Goal: Information Seeking & Learning: Learn about a topic

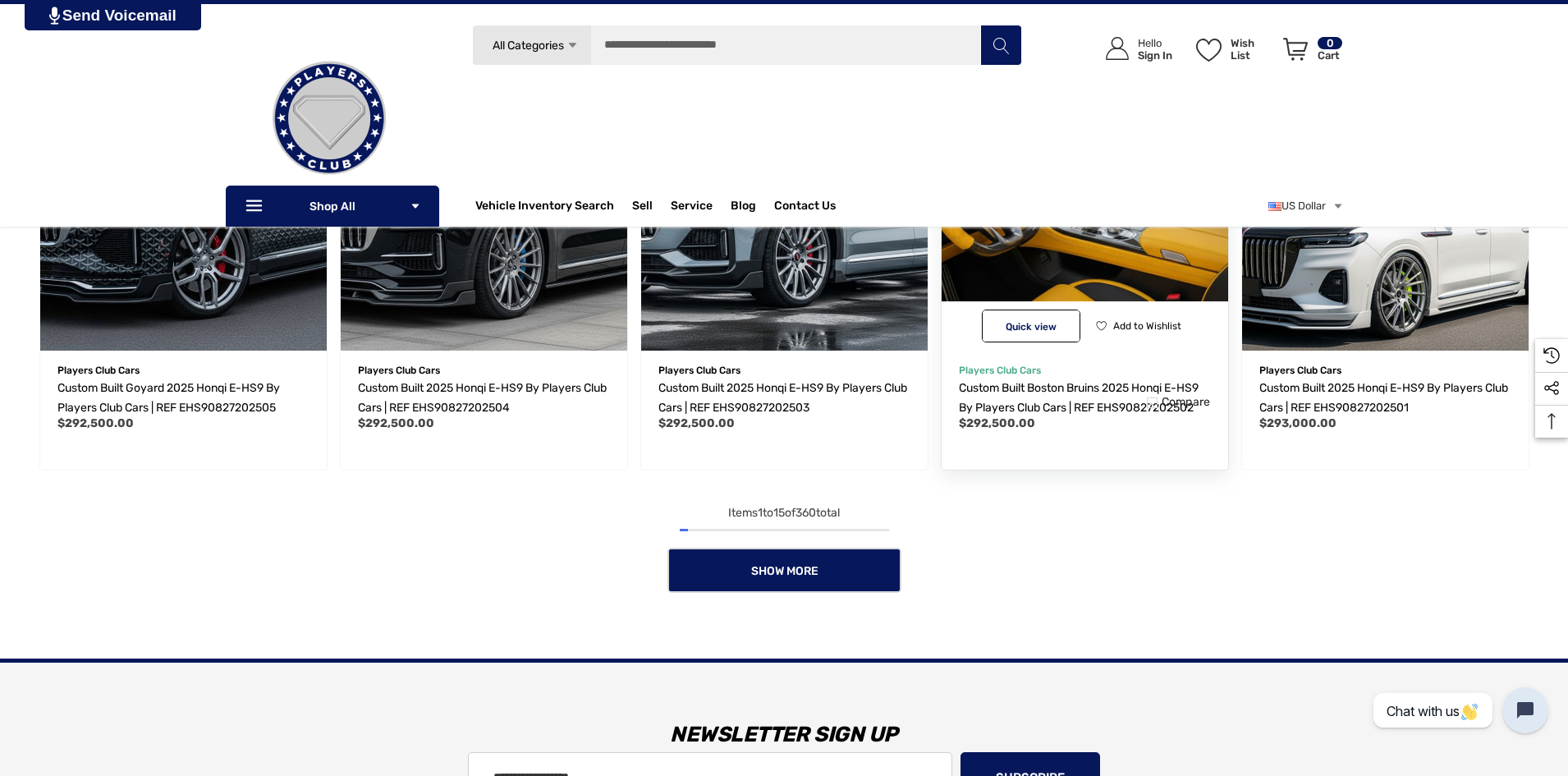
scroll to position [1314, 0]
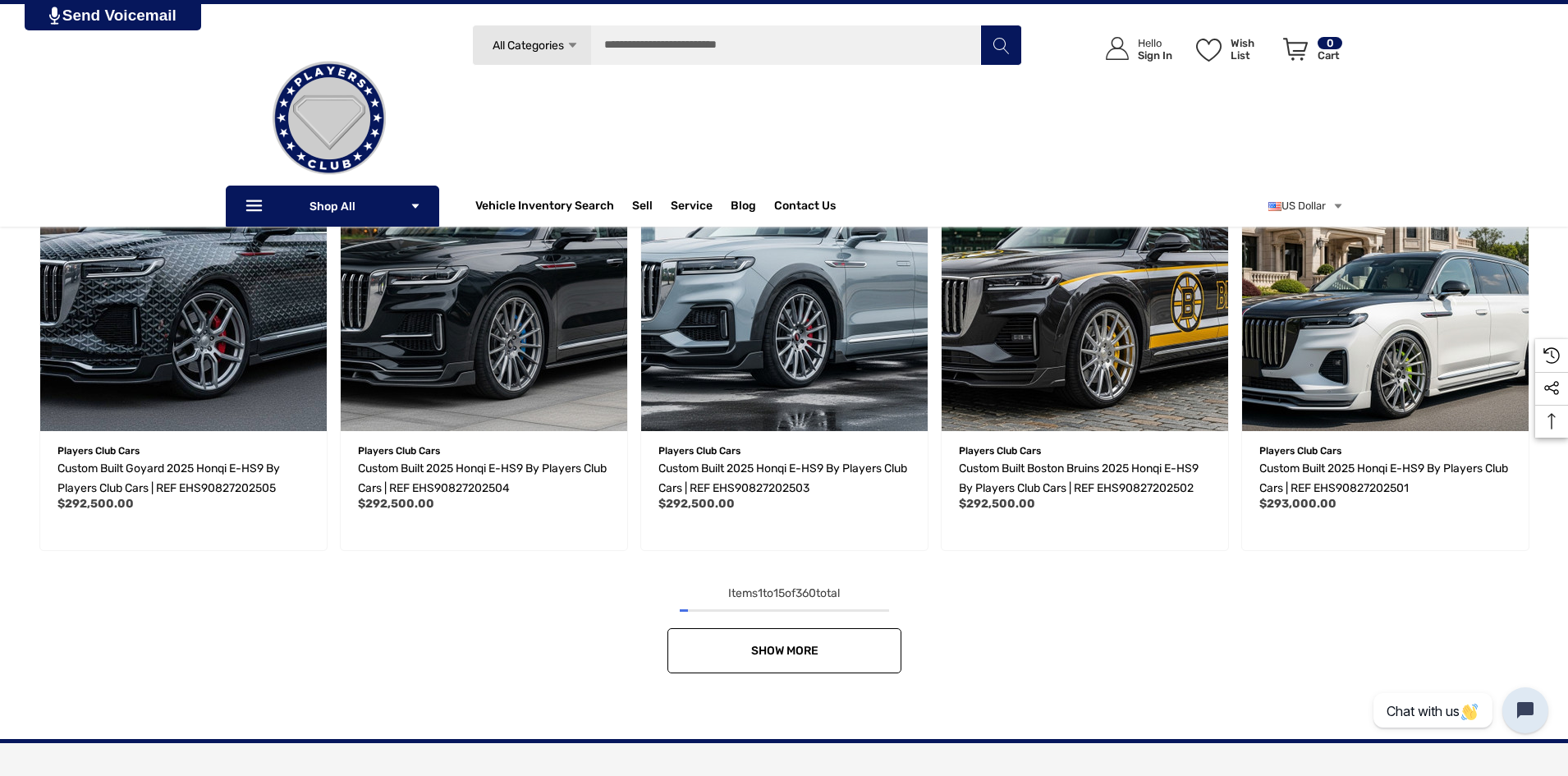
click at [861, 638] on link "Show More" at bounding box center [784, 651] width 234 height 45
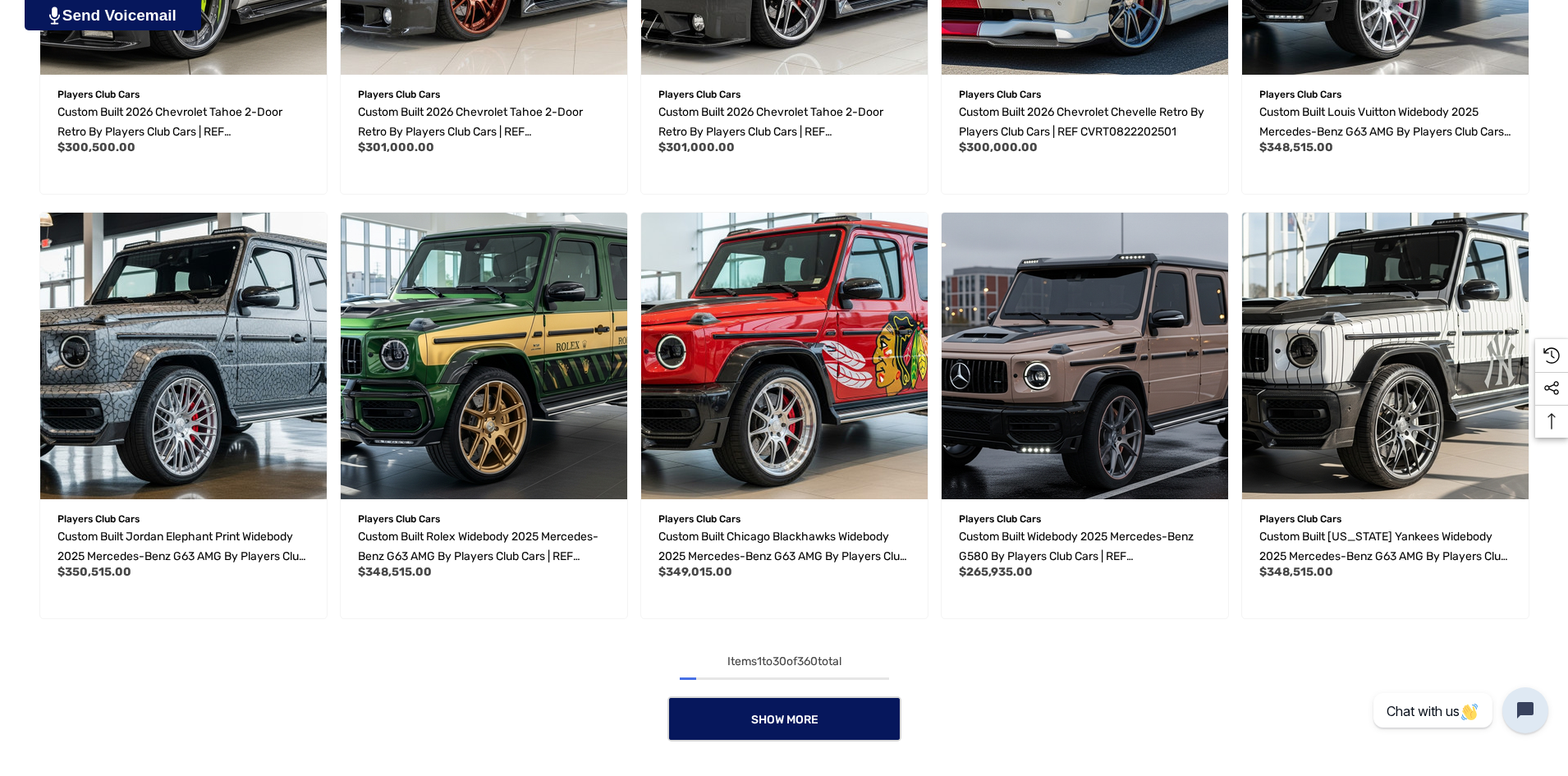
scroll to position [2546, 0]
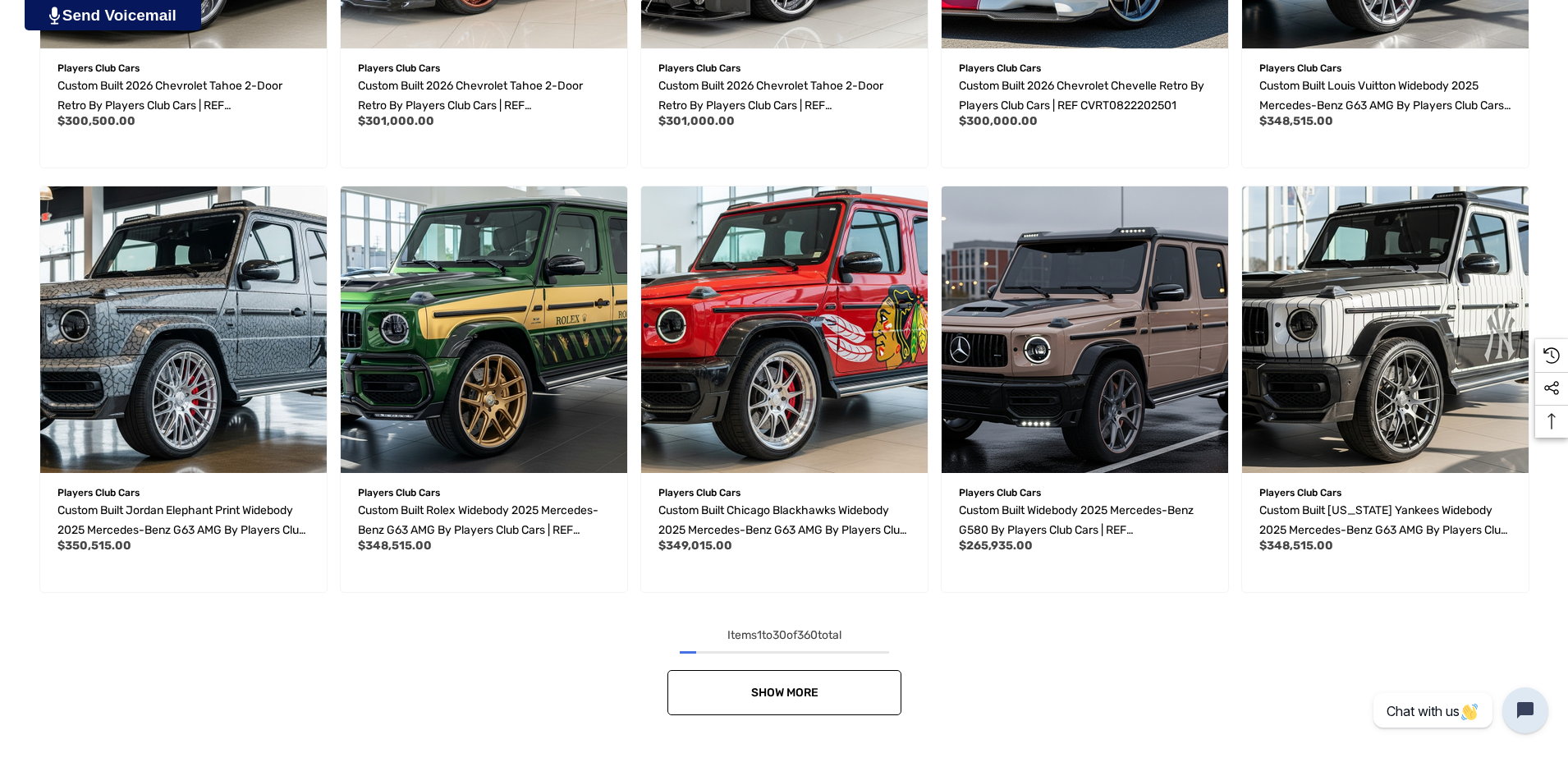
click at [795, 689] on span "Show More" at bounding box center [784, 693] width 68 height 14
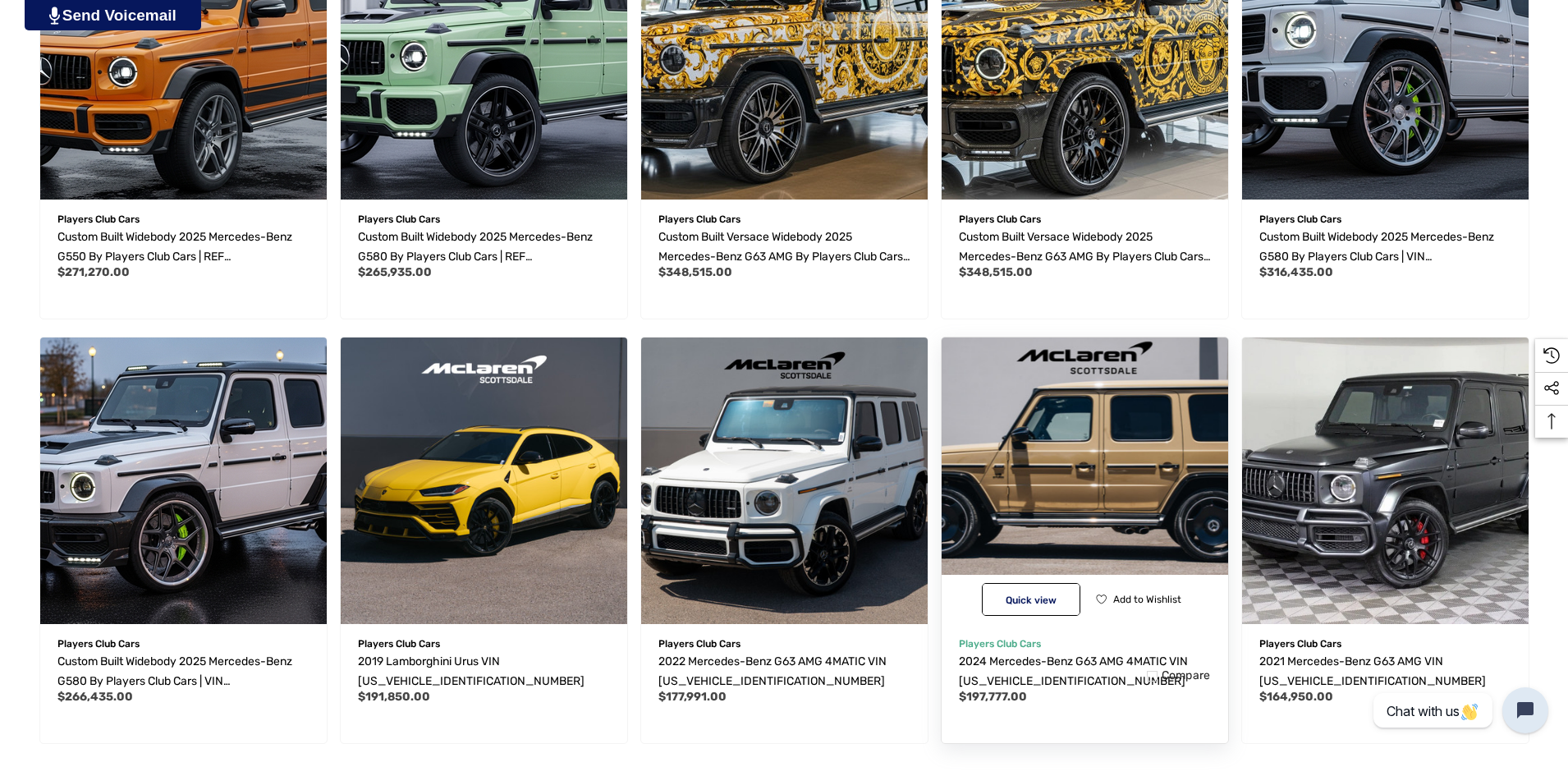
scroll to position [3860, 0]
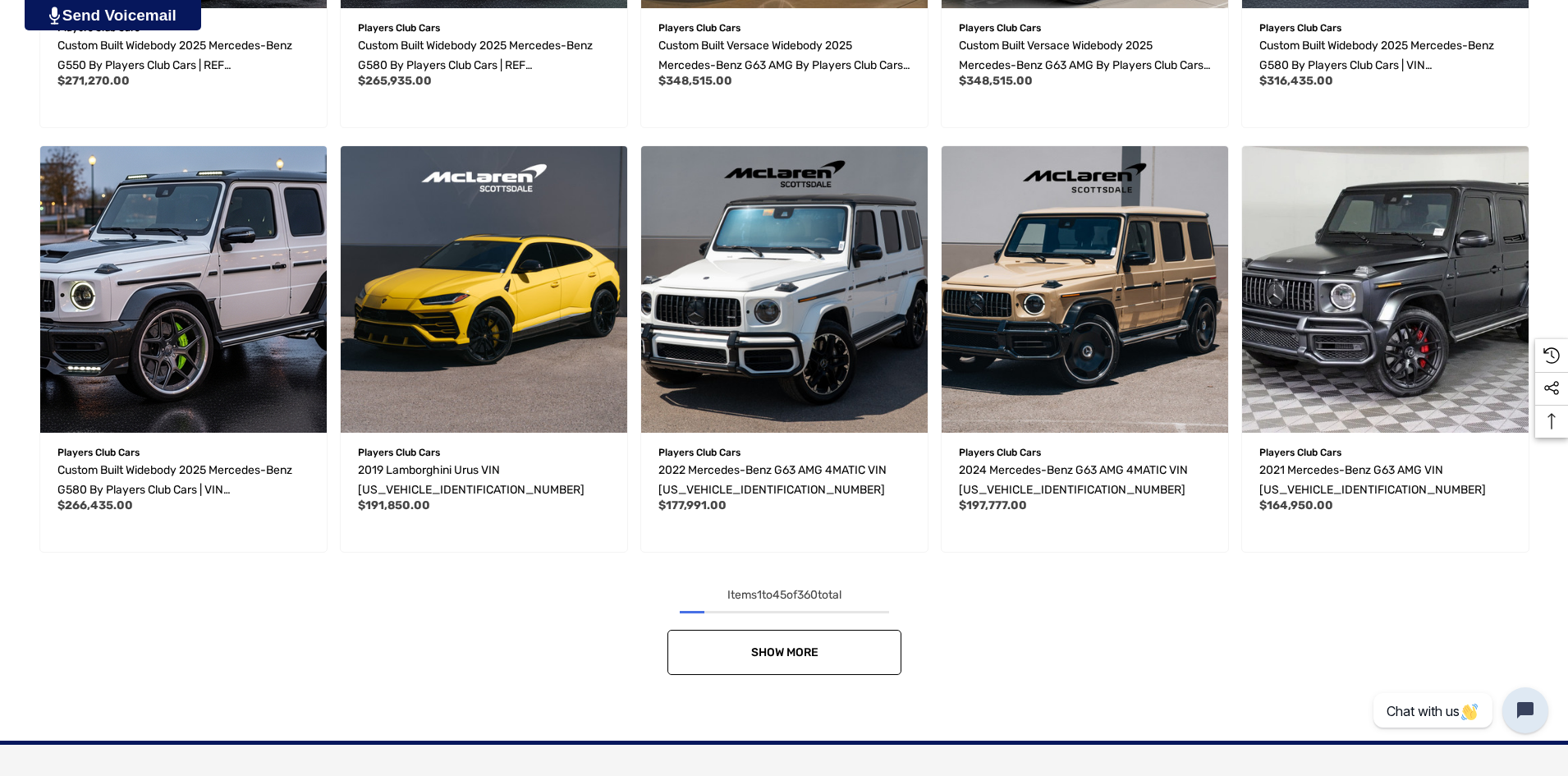
click at [831, 656] on link "Show More" at bounding box center [784, 652] width 234 height 45
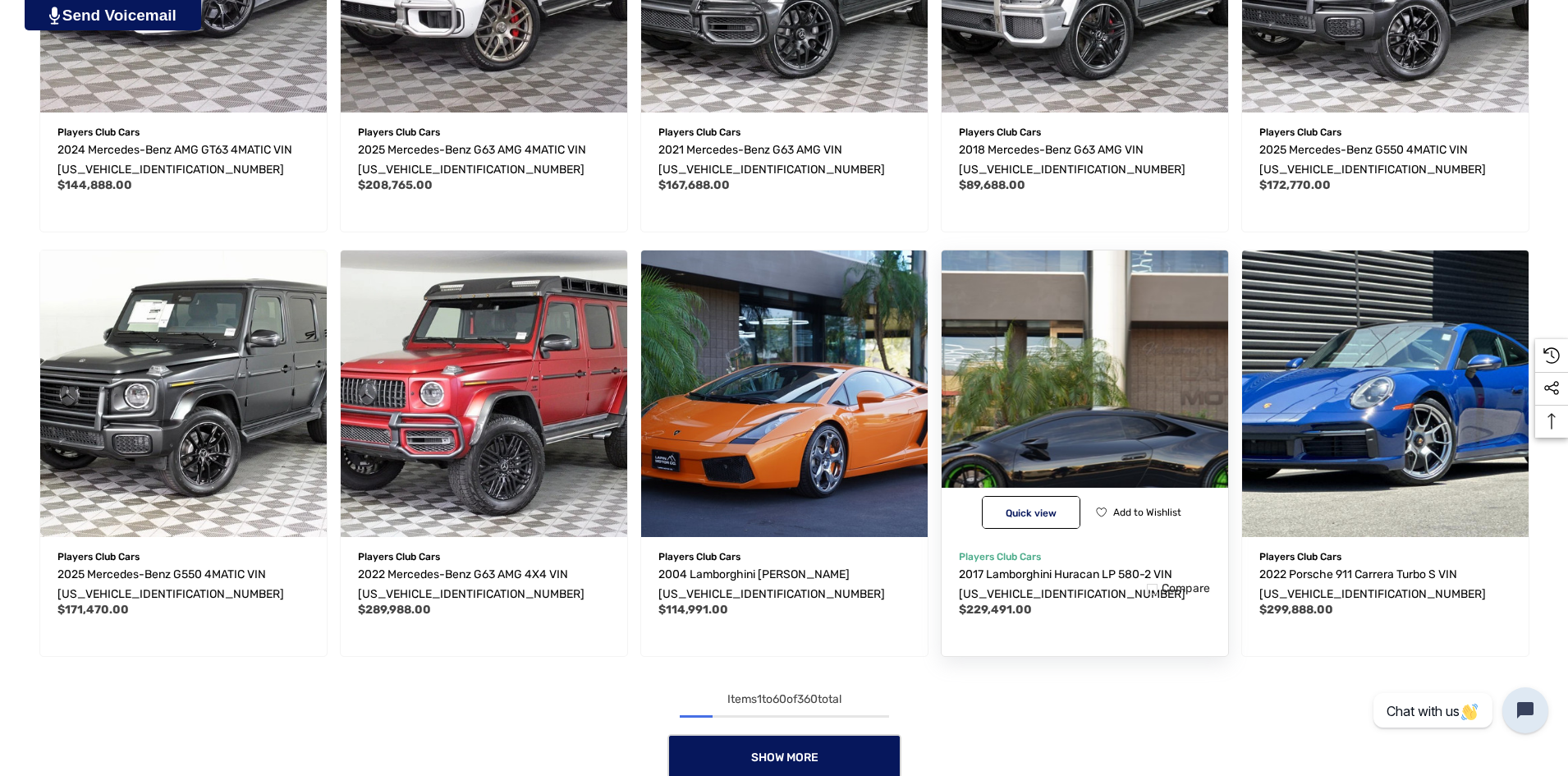
scroll to position [5257, 0]
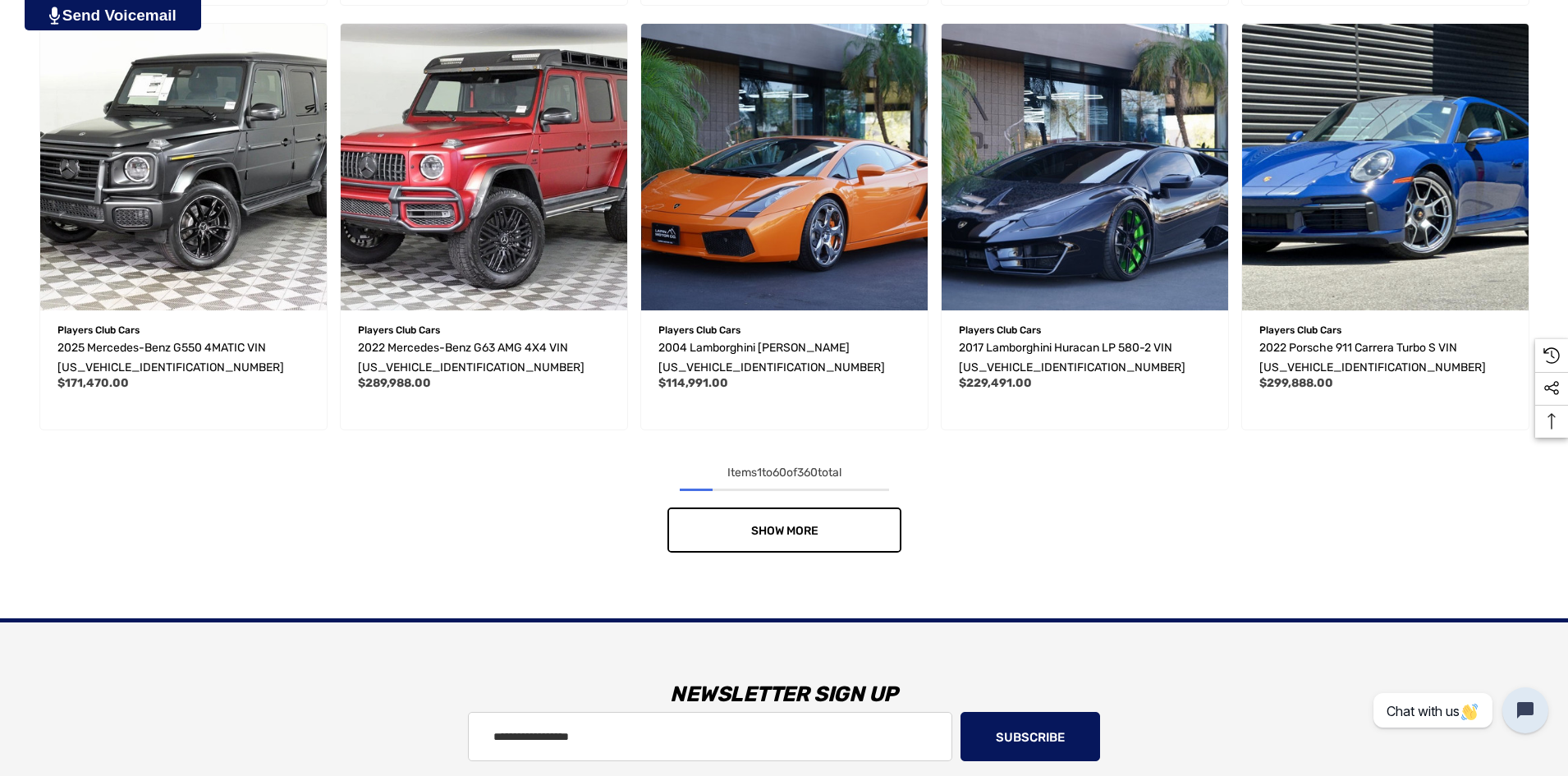
click at [833, 525] on link "Show More" at bounding box center [784, 530] width 234 height 45
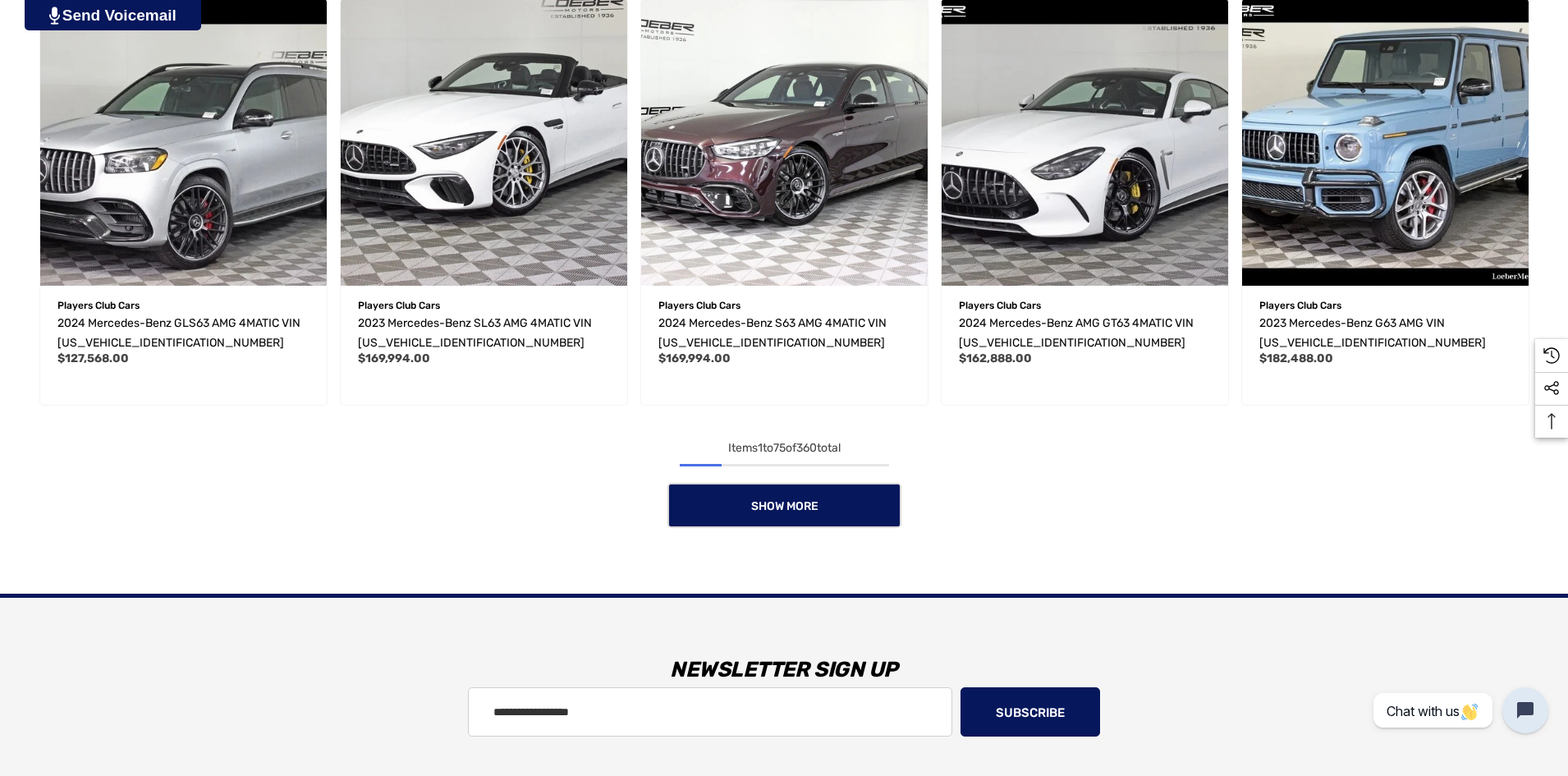
scroll to position [6571, 0]
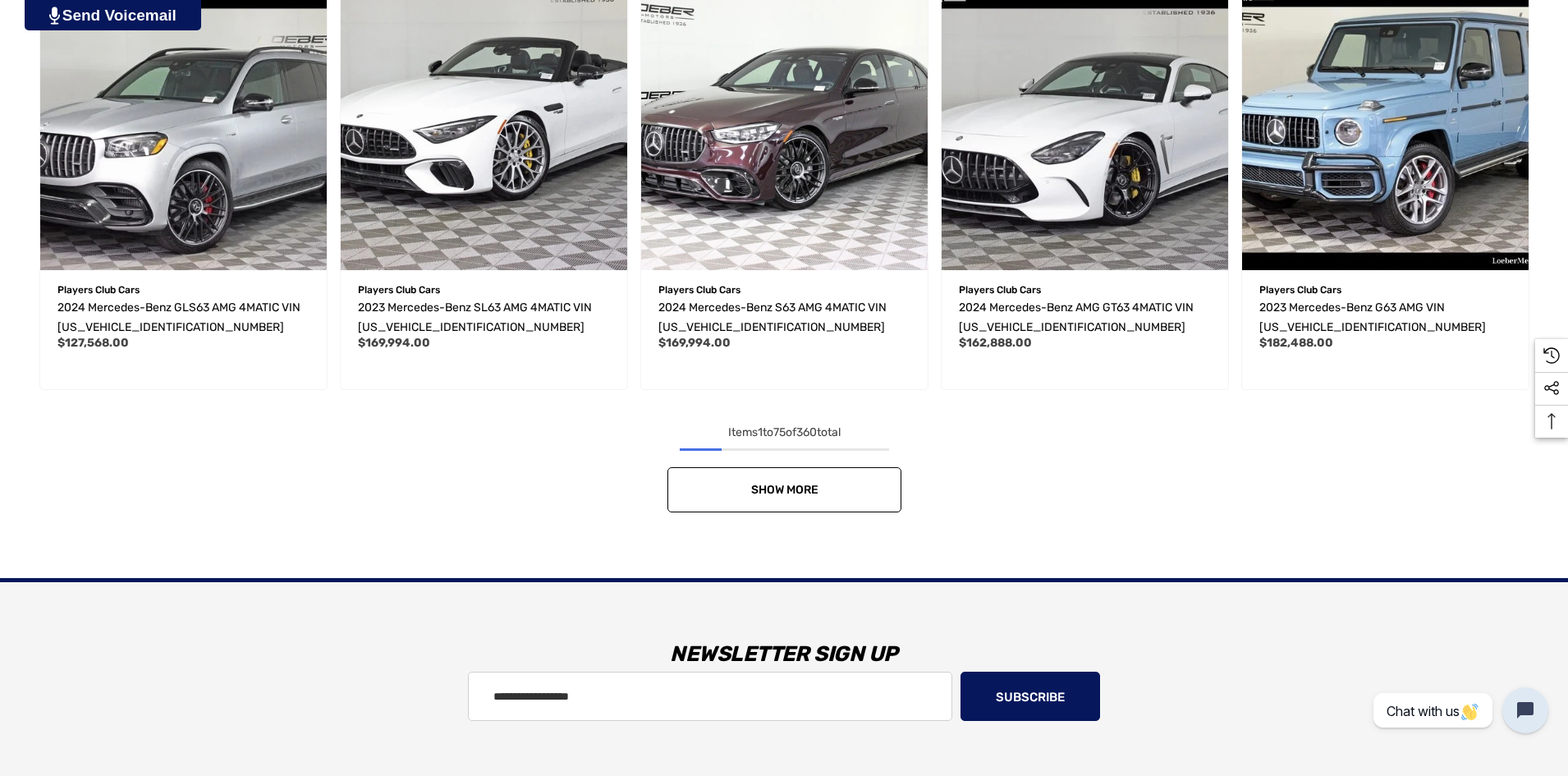
click at [826, 493] on link "Show More" at bounding box center [784, 490] width 234 height 45
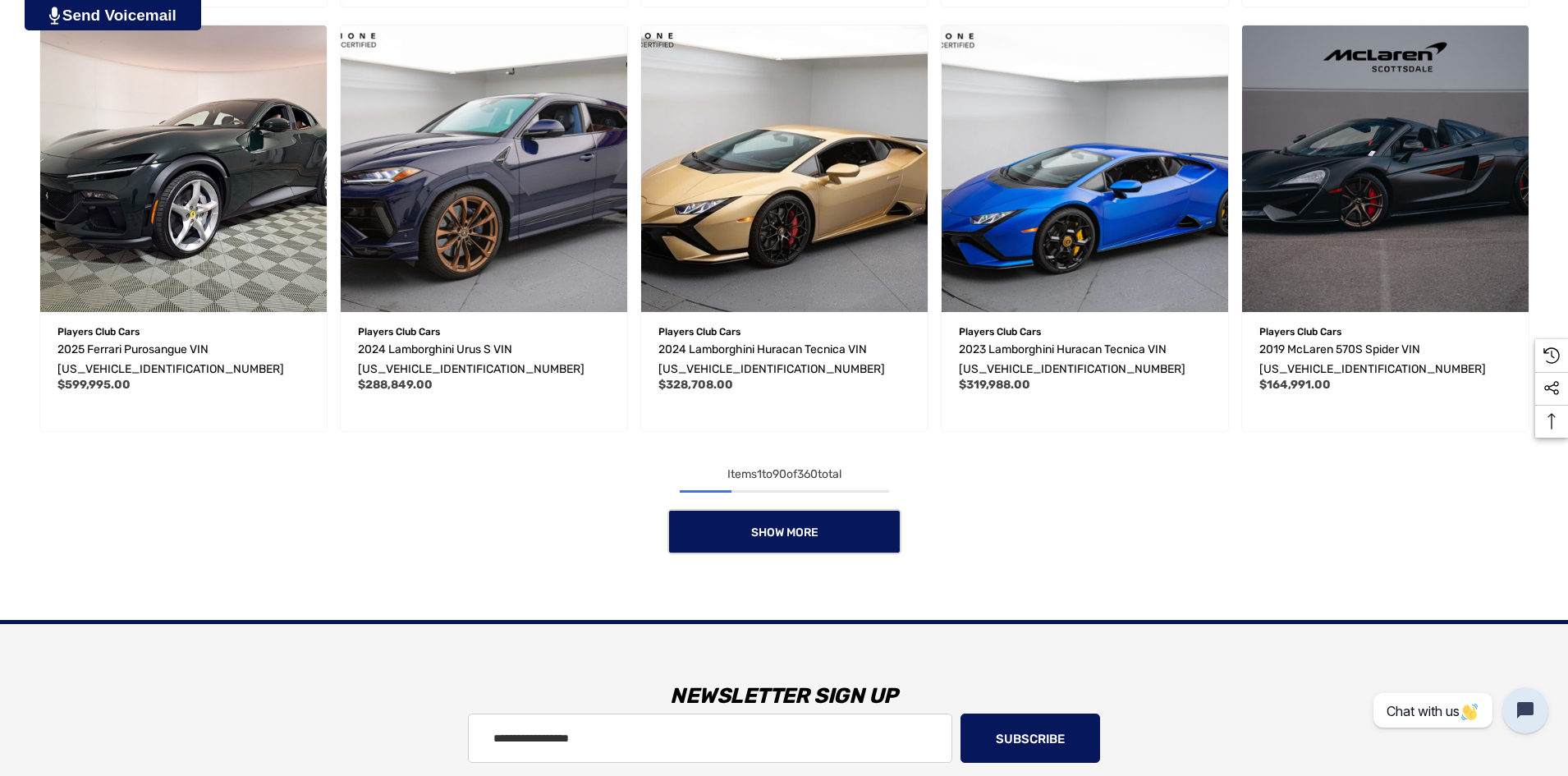
scroll to position [7885, 0]
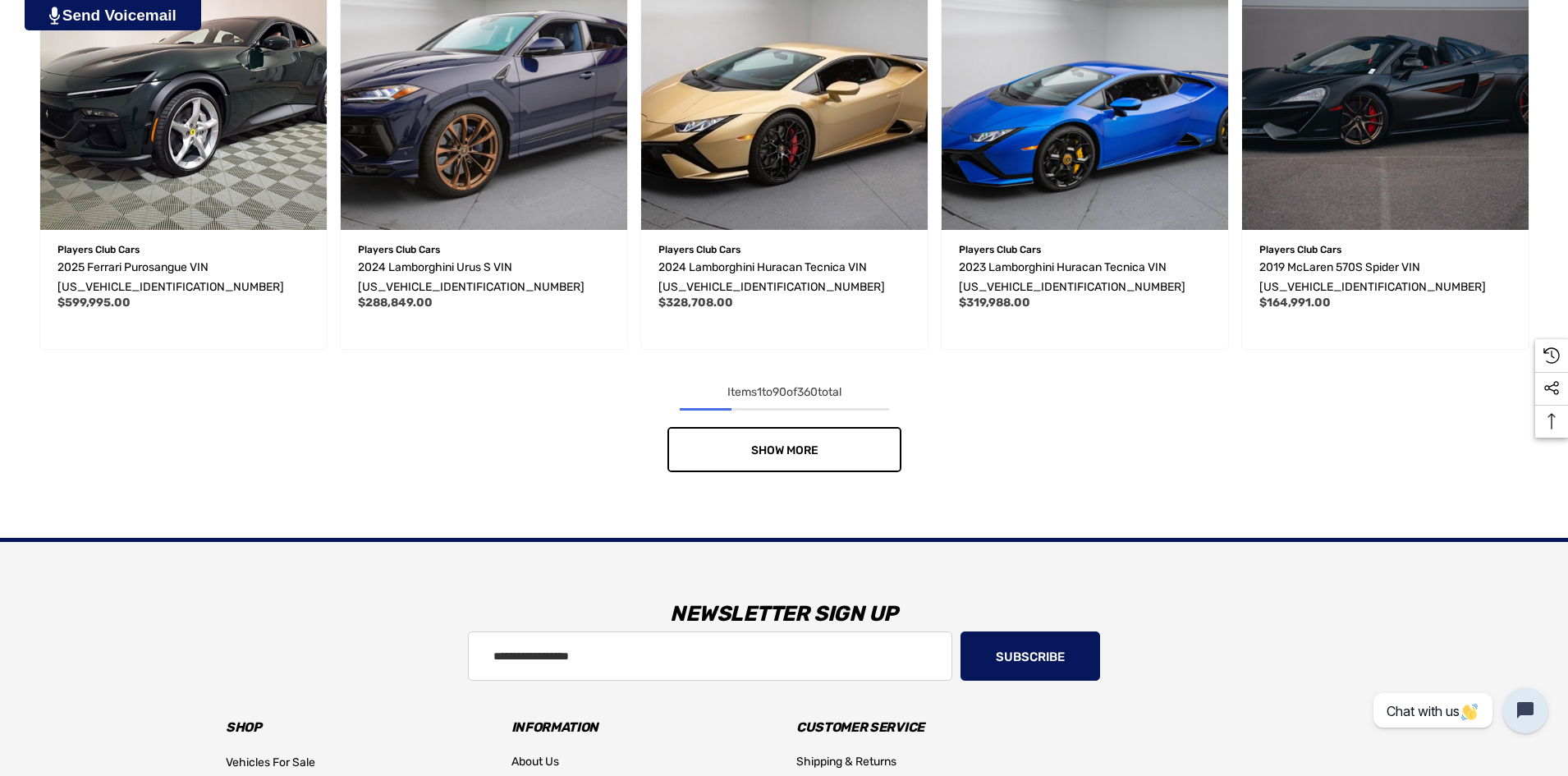
click at [780, 452] on span "Show More" at bounding box center [784, 451] width 68 height 14
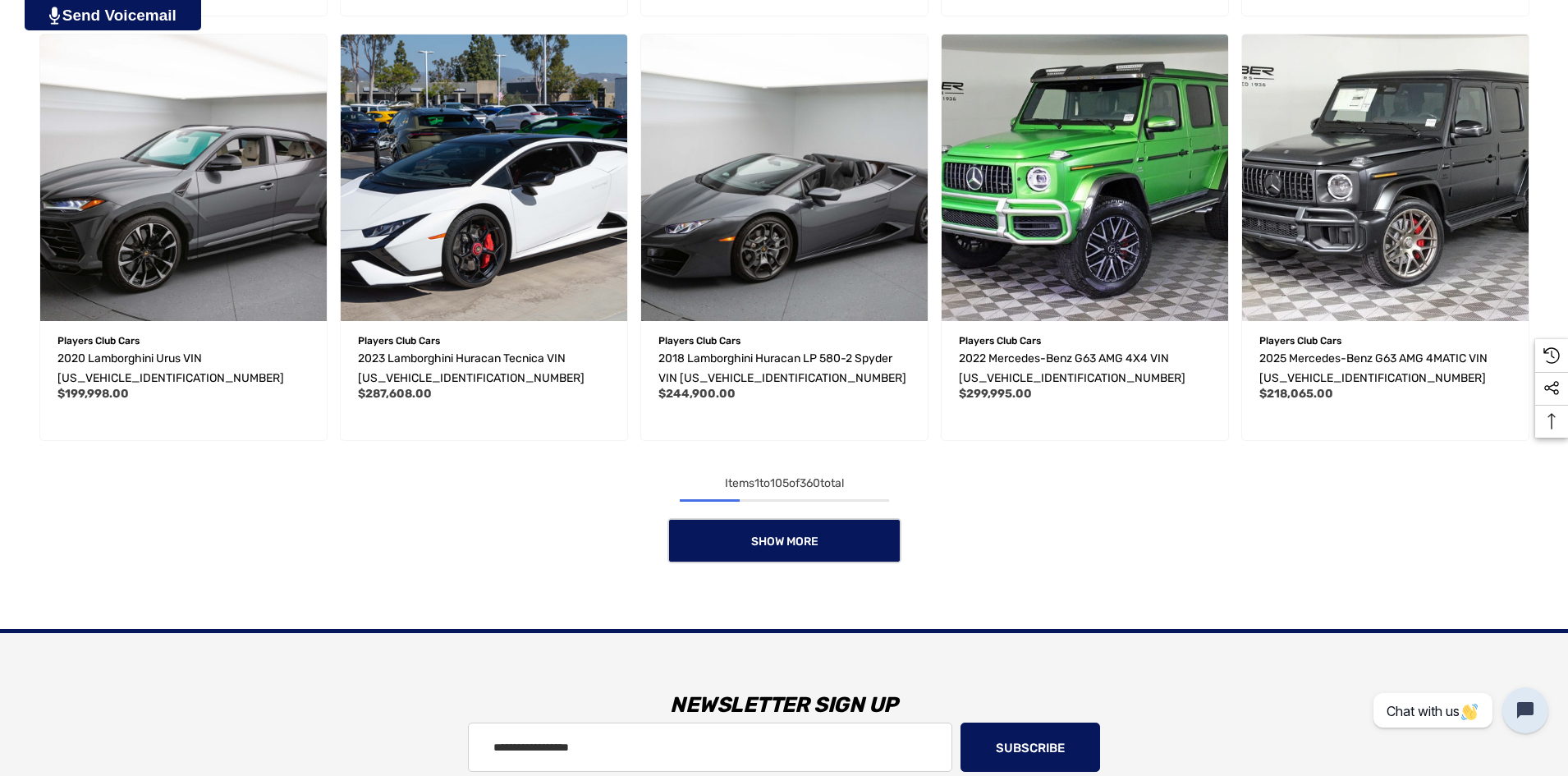
scroll to position [9199, 0]
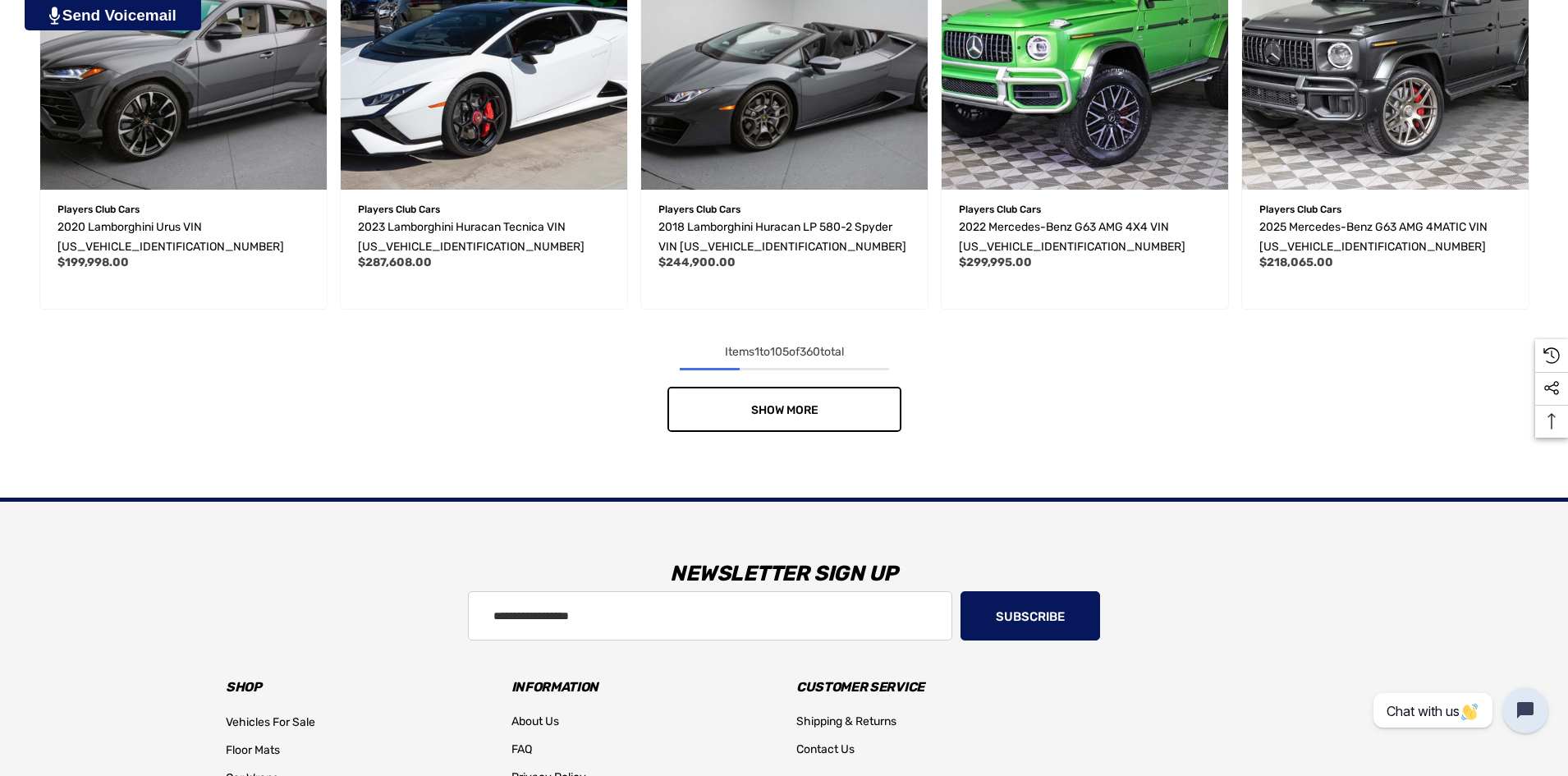
click at [768, 415] on span "Show More" at bounding box center [784, 411] width 68 height 14
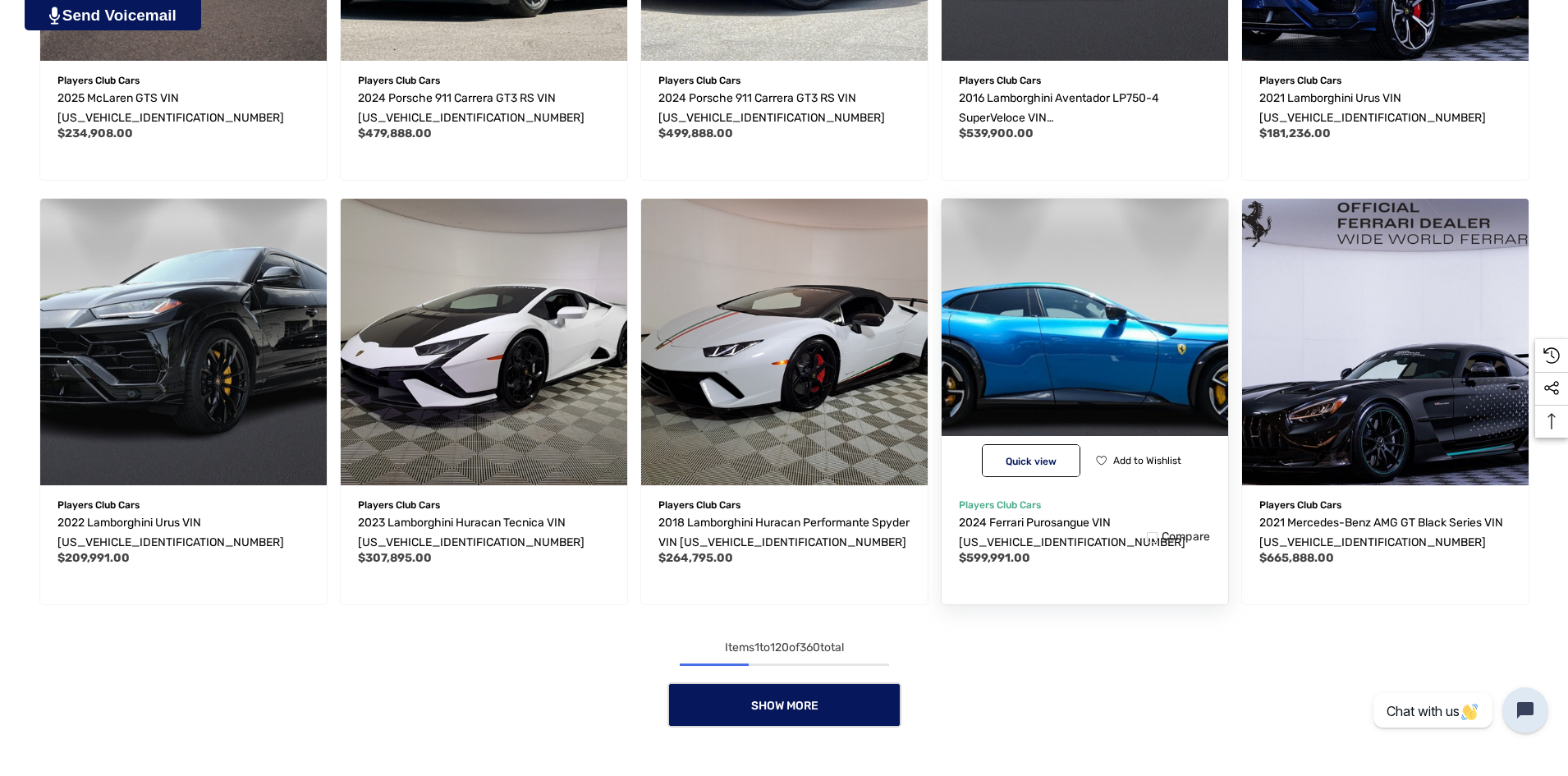
scroll to position [10267, 0]
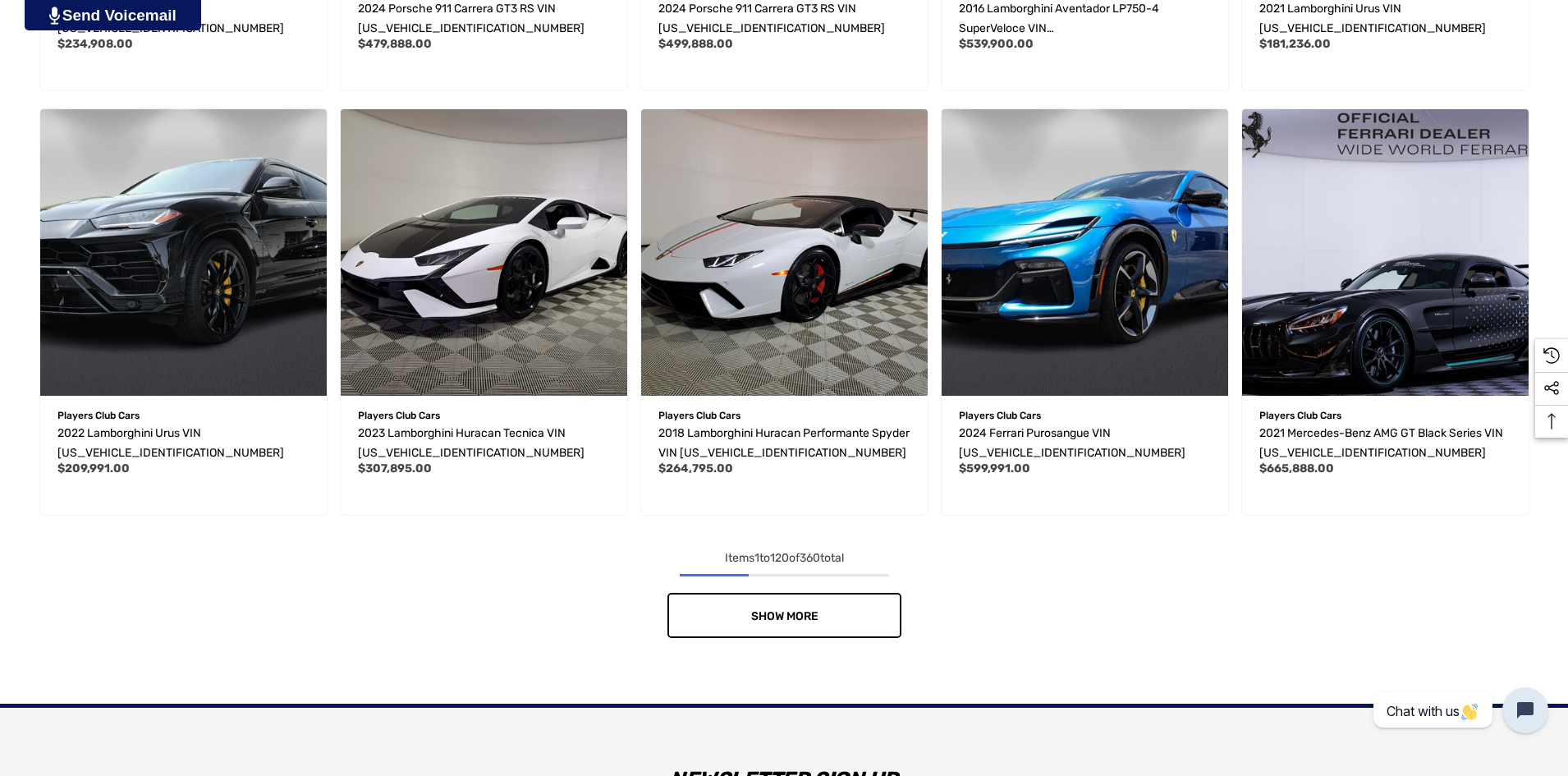
click at [801, 617] on span "Show More" at bounding box center [784, 617] width 68 height 14
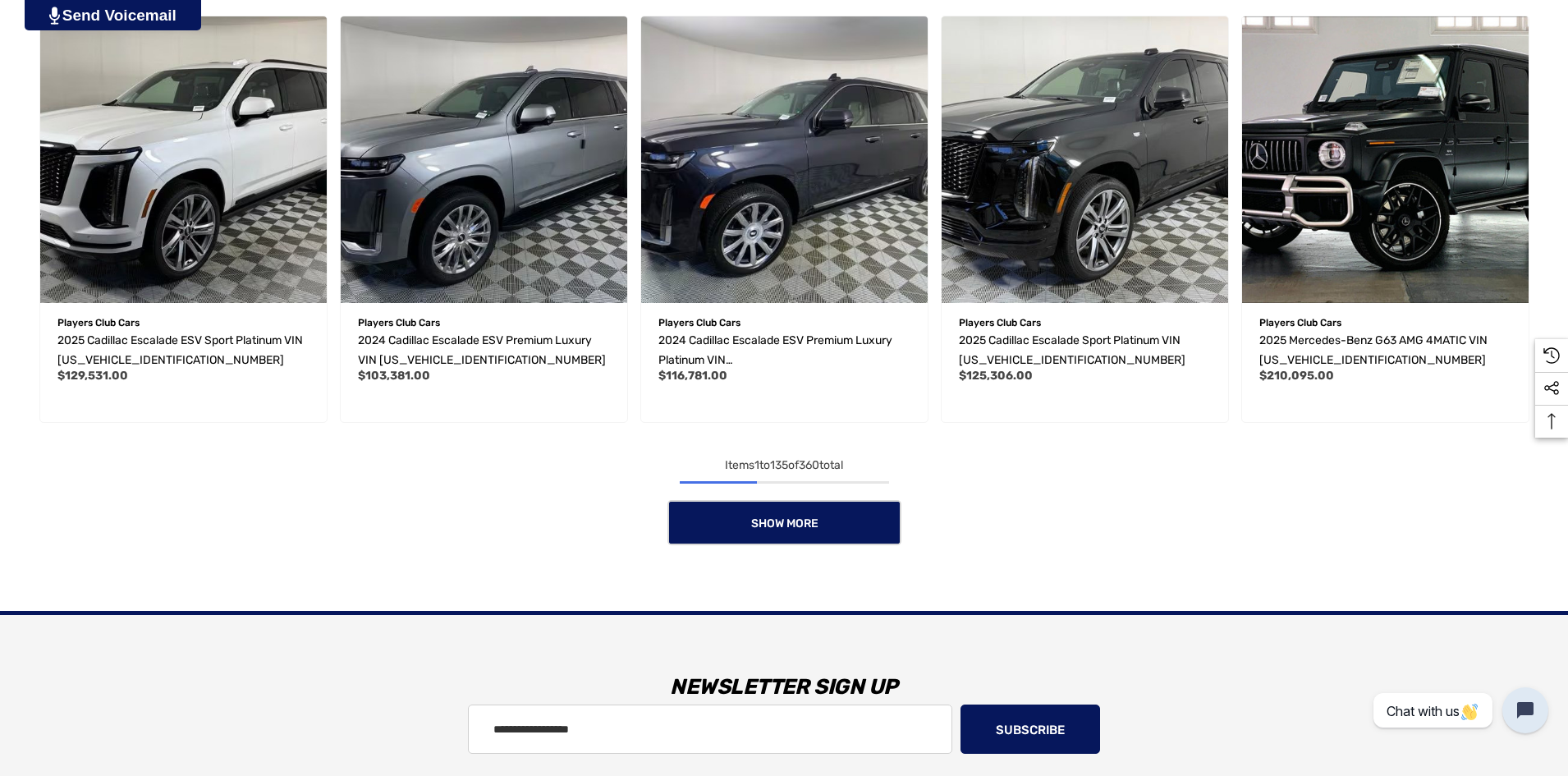
scroll to position [11746, 0]
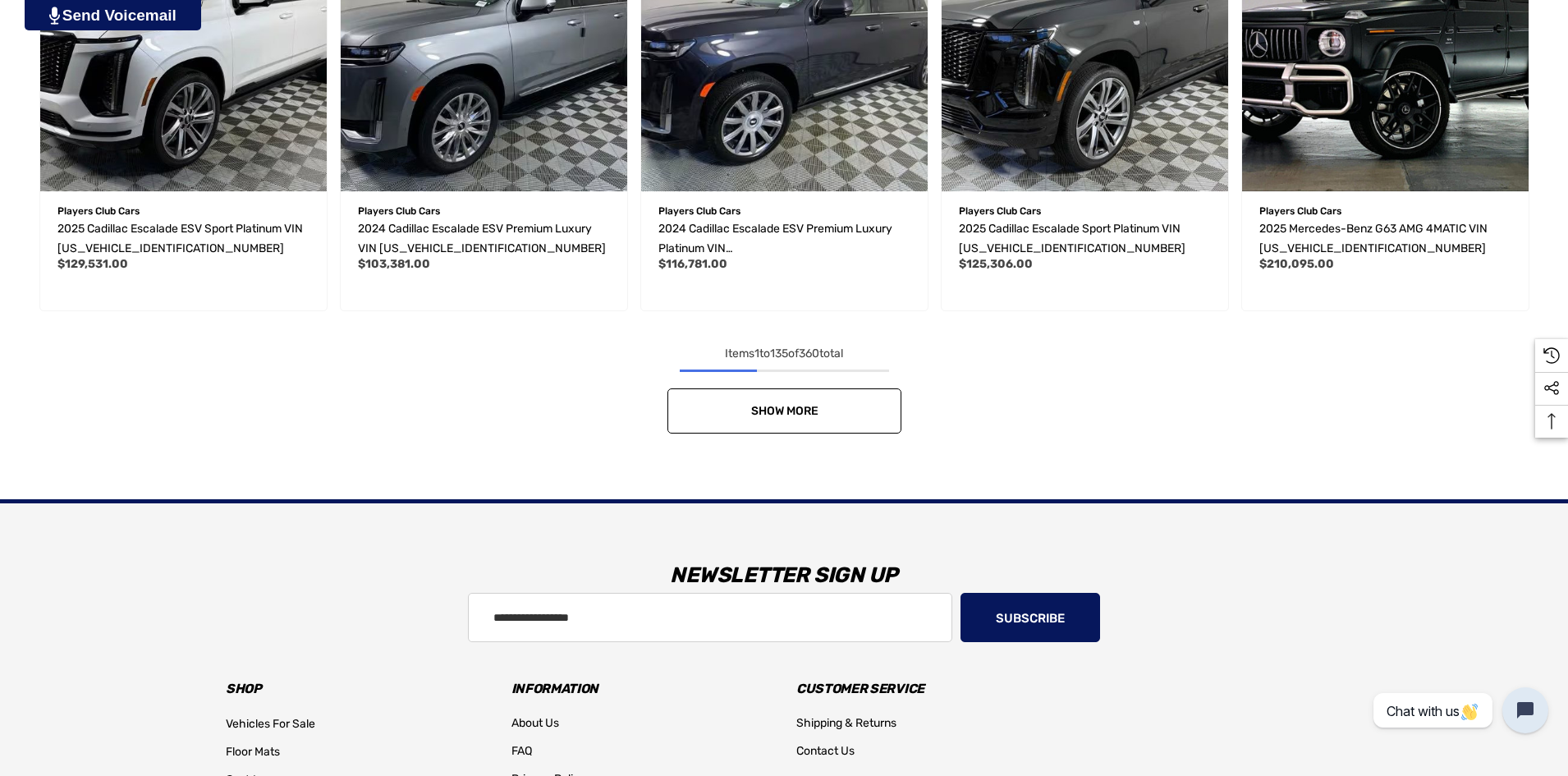
click at [806, 416] on span "Show More" at bounding box center [784, 412] width 68 height 14
